Goal: Task Accomplishment & Management: Complete application form

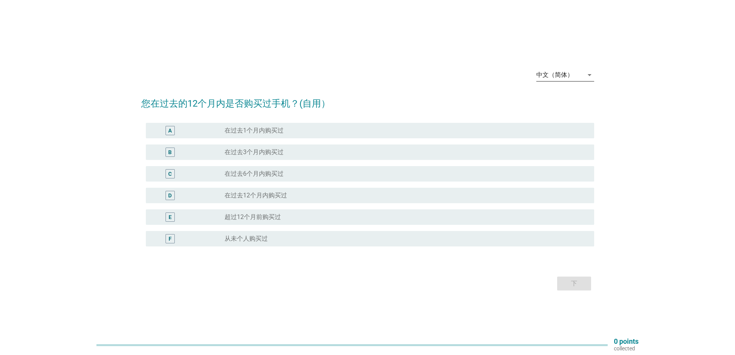
click at [589, 74] on icon "arrow_drop_down" at bounding box center [589, 74] width 9 height 9
click at [558, 81] on div "English" at bounding box center [565, 80] width 46 height 9
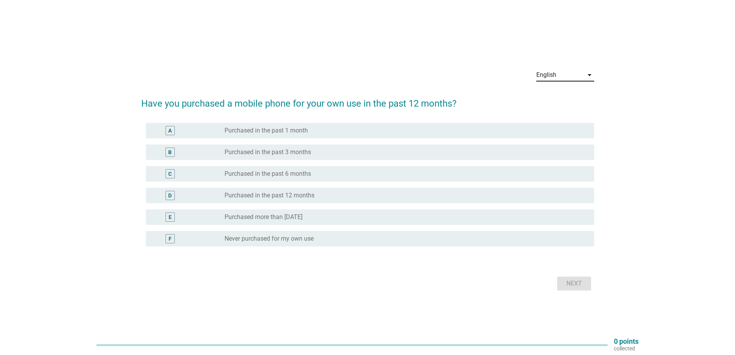
click at [170, 217] on div "E" at bounding box center [170, 217] width 3 height 8
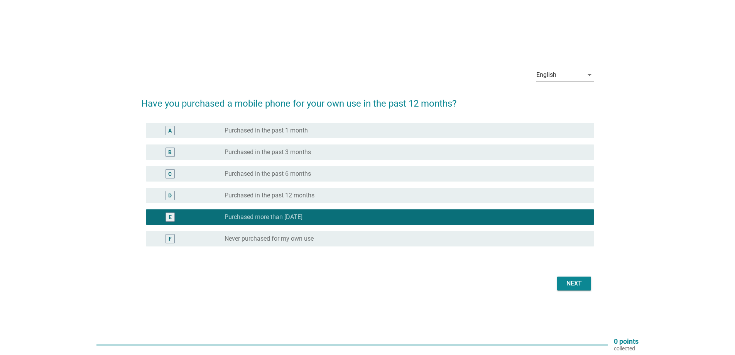
click at [565, 284] on div "Next" at bounding box center [574, 283] width 22 height 9
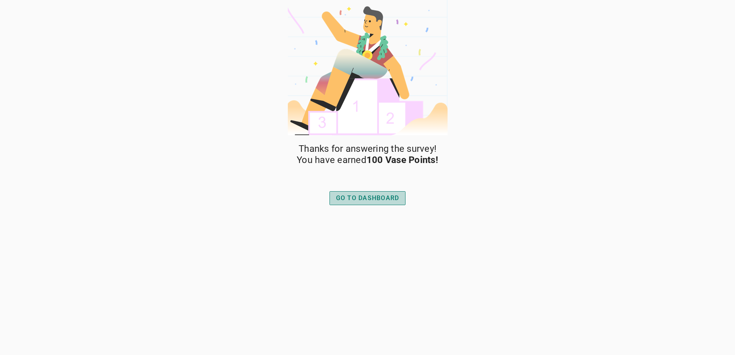
click at [374, 197] on div "GO TO DASHBOARD" at bounding box center [367, 197] width 63 height 9
